Goal: Information Seeking & Learning: Learn about a topic

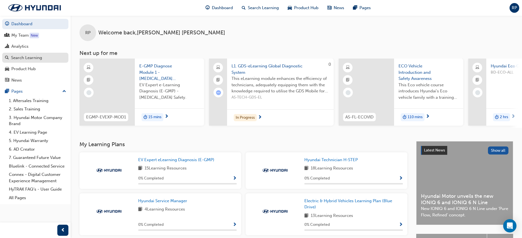
click at [25, 55] on div "Search Learning" at bounding box center [26, 58] width 31 height 6
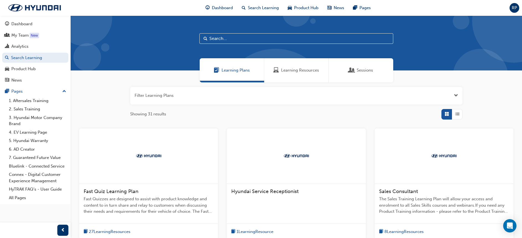
click at [362, 72] on span "Sessions" at bounding box center [365, 70] width 16 height 6
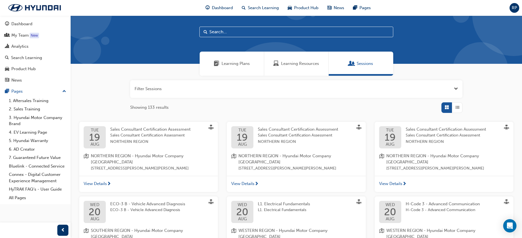
scroll to position [6, 0]
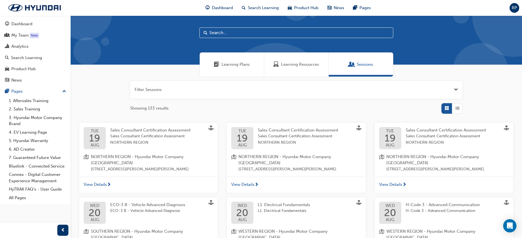
click at [266, 33] on input "text" at bounding box center [296, 32] width 194 height 11
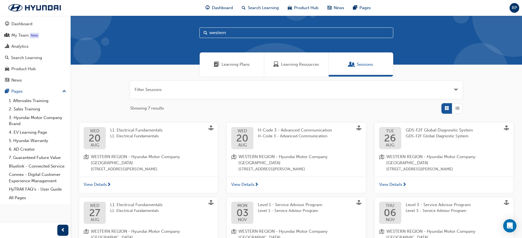
type input "western"
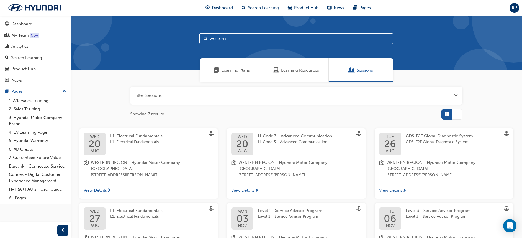
click at [456, 114] on span "List" at bounding box center [457, 114] width 4 height 6
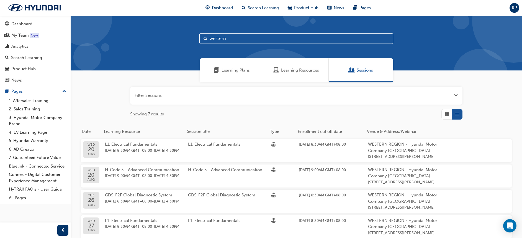
drag, startPoint x: 231, startPoint y: 38, endPoint x: 199, endPoint y: 40, distance: 32.4
click at [199, 40] on div "western" at bounding box center [296, 43] width 451 height 55
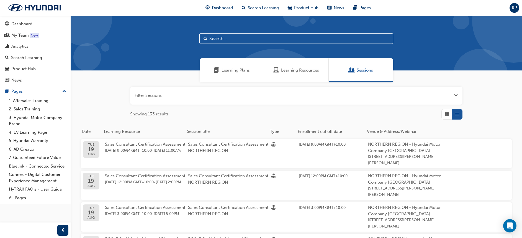
click at [375, 66] on div "Sessions" at bounding box center [361, 70] width 65 height 24
click at [348, 73] on div "Sessions" at bounding box center [361, 70] width 65 height 24
